Goal: Task Accomplishment & Management: Complete application form

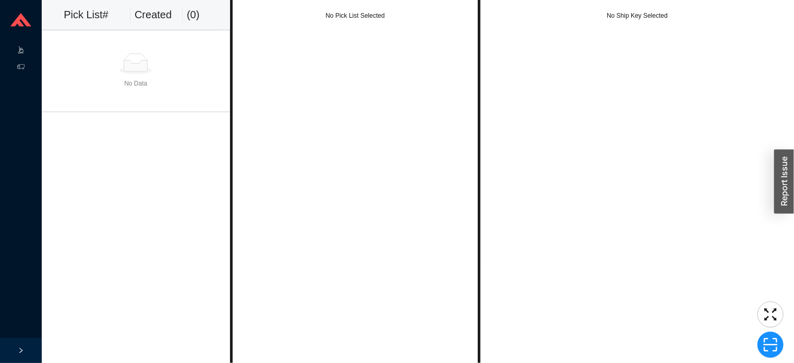
click at [21, 53] on icon at bounding box center [22, 53] width 4 height 1
click at [79, 54] on link "Start Pick" at bounding box center [65, 50] width 27 height 7
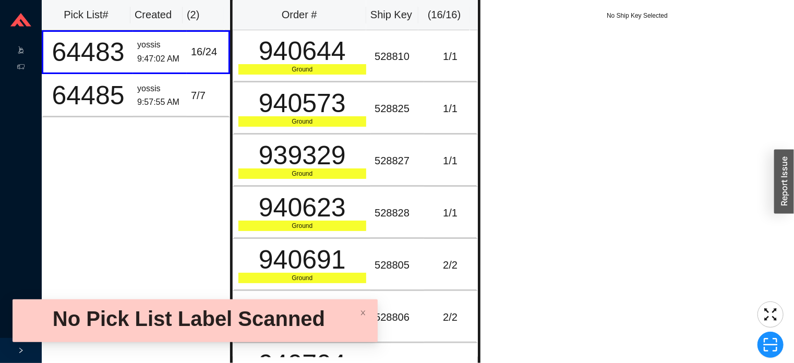
click at [19, 50] on icon ".warehouse-cart-packages-a{fill:none;stroke:currentColor;stroke-linecap:round;s…" at bounding box center [20, 49] width 7 height 7
click at [77, 47] on link "Start Pick" at bounding box center [65, 50] width 27 height 7
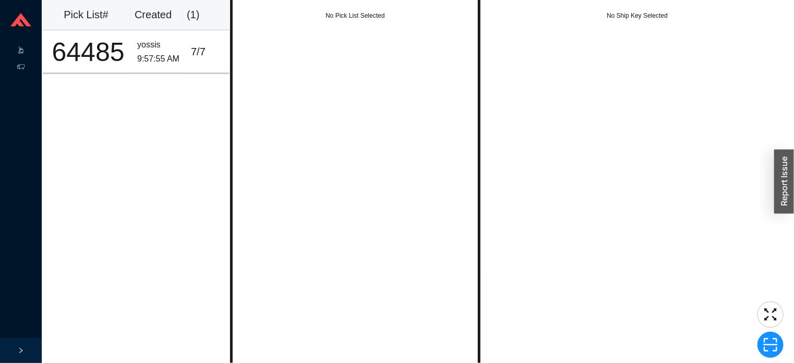
click at [8, 50] on div ".warehouse-cart-packages-a{fill:none;stroke:currentColor;stroke-linecap:round;s…" at bounding box center [21, 51] width 42 height 17
click at [17, 69] on icon at bounding box center [20, 66] width 7 height 7
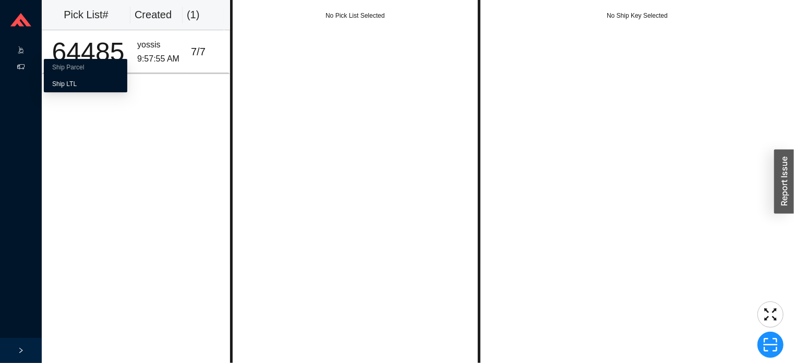
click at [66, 88] on link "Ship LTL" at bounding box center [64, 83] width 25 height 7
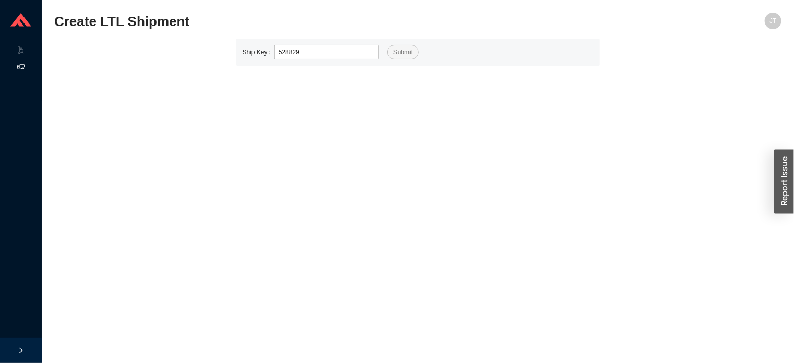
type input "528829"
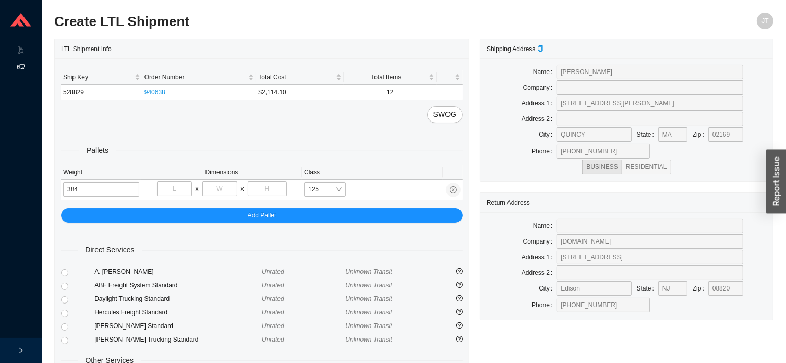
type input "384"
click at [174, 189] on input "tel" at bounding box center [174, 189] width 35 height 15
type input "40"
click at [229, 186] on input "tel" at bounding box center [219, 189] width 35 height 15
type input "48"
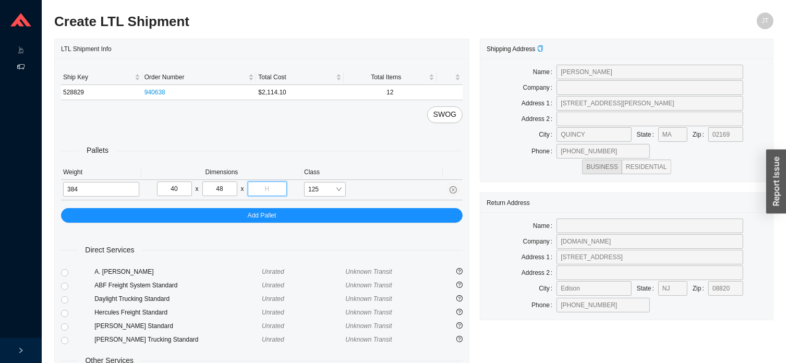
click at [267, 192] on input "tel" at bounding box center [267, 189] width 39 height 15
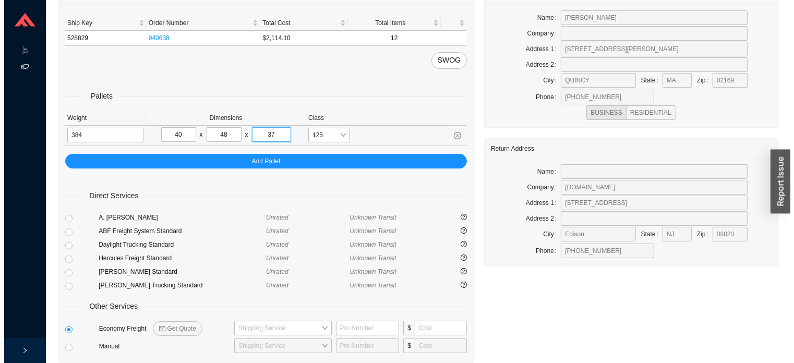
scroll to position [95, 0]
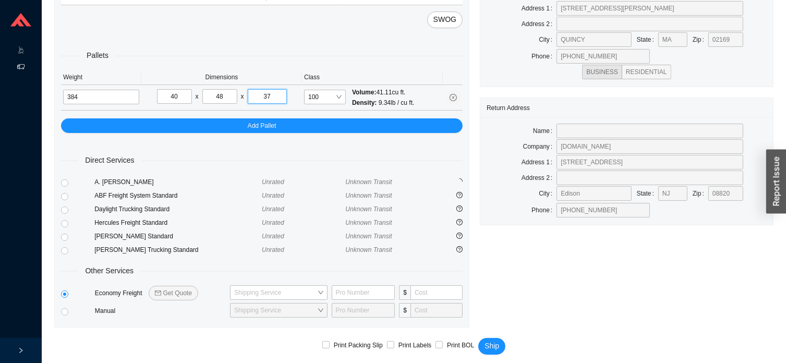
type input "37"
click at [176, 288] on span "Get Quote" at bounding box center [177, 293] width 29 height 10
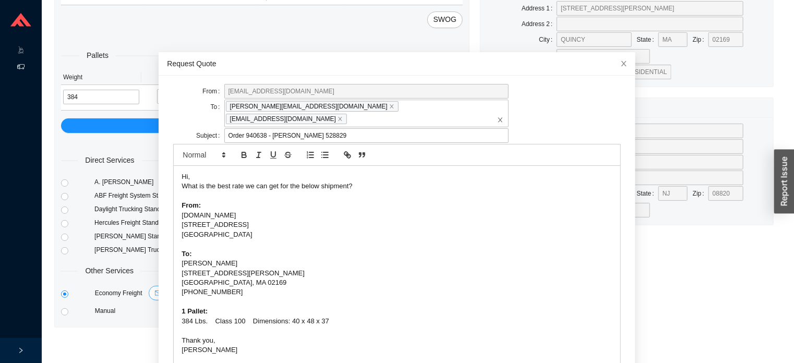
scroll to position [49, 0]
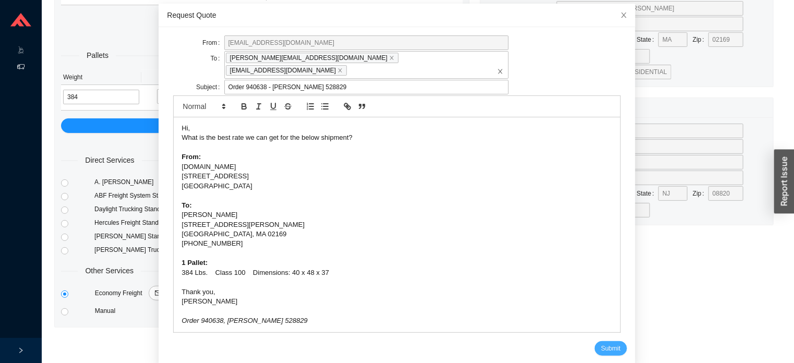
click at [601, 343] on span "Submit" at bounding box center [610, 348] width 19 height 10
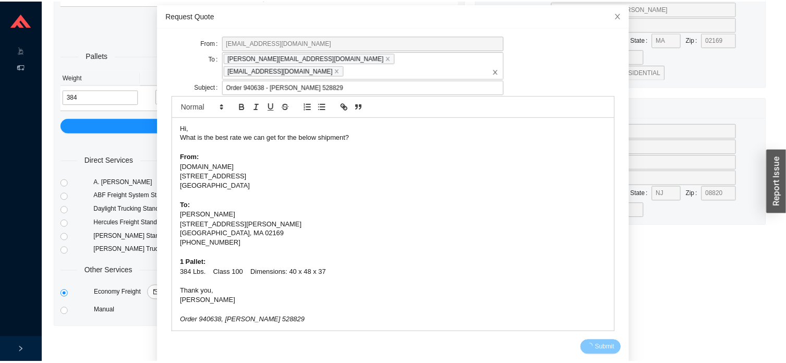
scroll to position [0, 0]
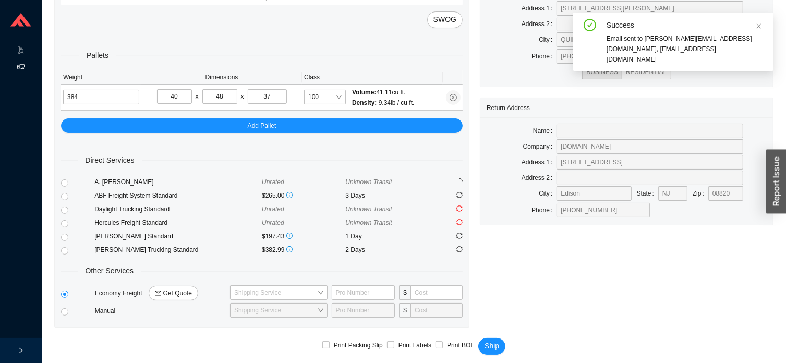
click at [21, 51] on icon ".warehouse-cart-packages-a{fill:none;stroke:currentColor;stroke-linecap:round;s…" at bounding box center [20, 49] width 7 height 7
click at [21, 68] on icon at bounding box center [20, 66] width 7 height 7
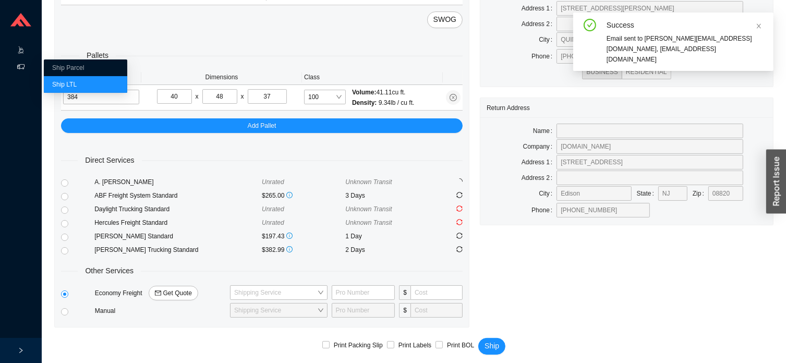
click at [20, 52] on icon ".warehouse-cart-packages-a{fill:none;stroke:currentColor;stroke-linecap:round;s…" at bounding box center [20, 49] width 7 height 7
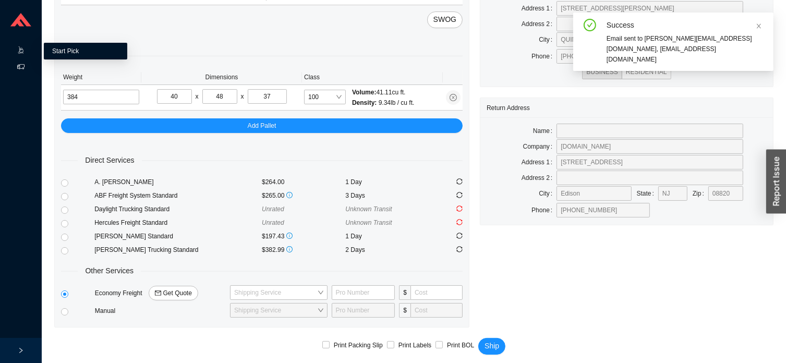
click at [66, 52] on link "Start Pick" at bounding box center [65, 50] width 27 height 7
